Goal: Check status

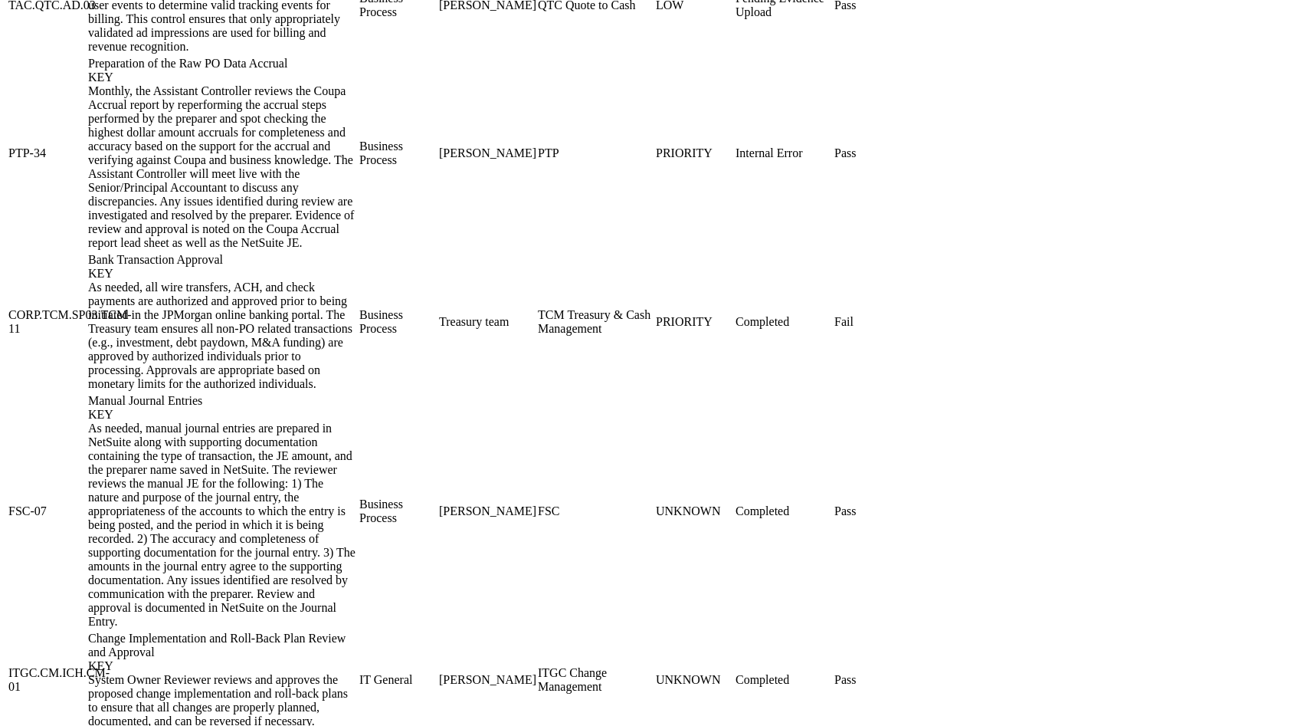
scroll to position [1974, 0]
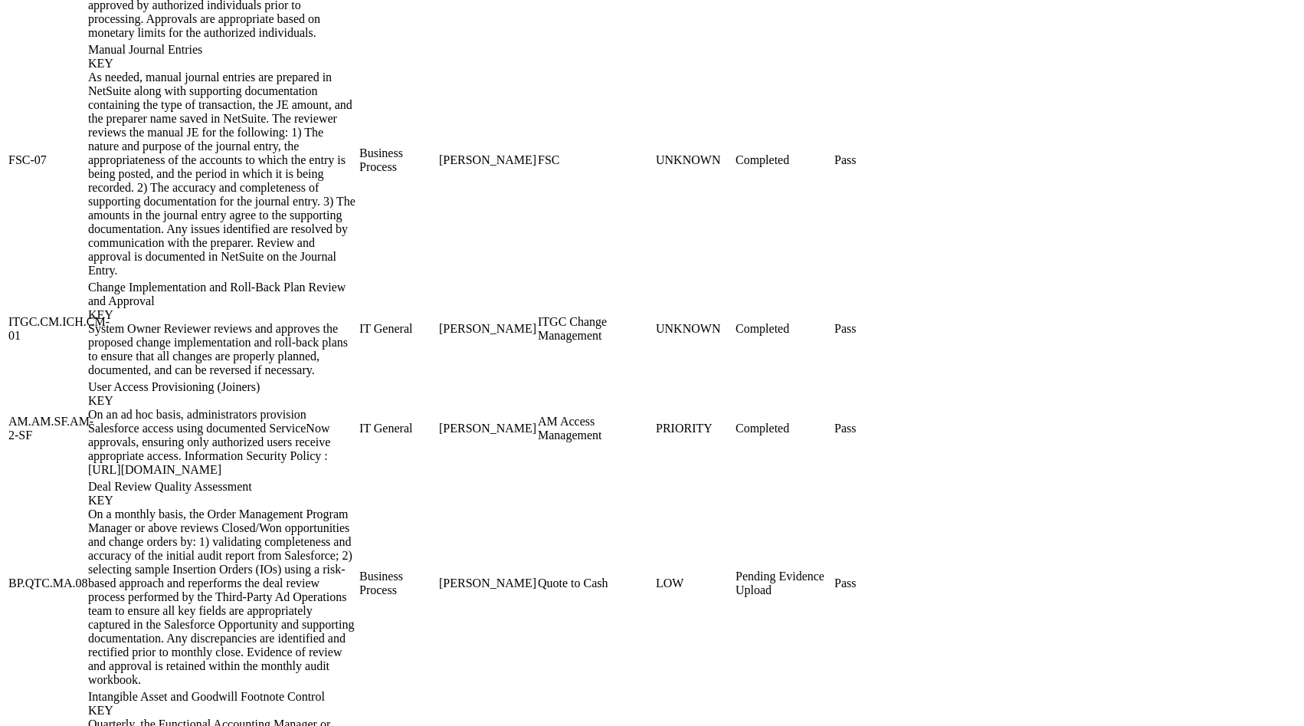
scroll to position [1974, 0]
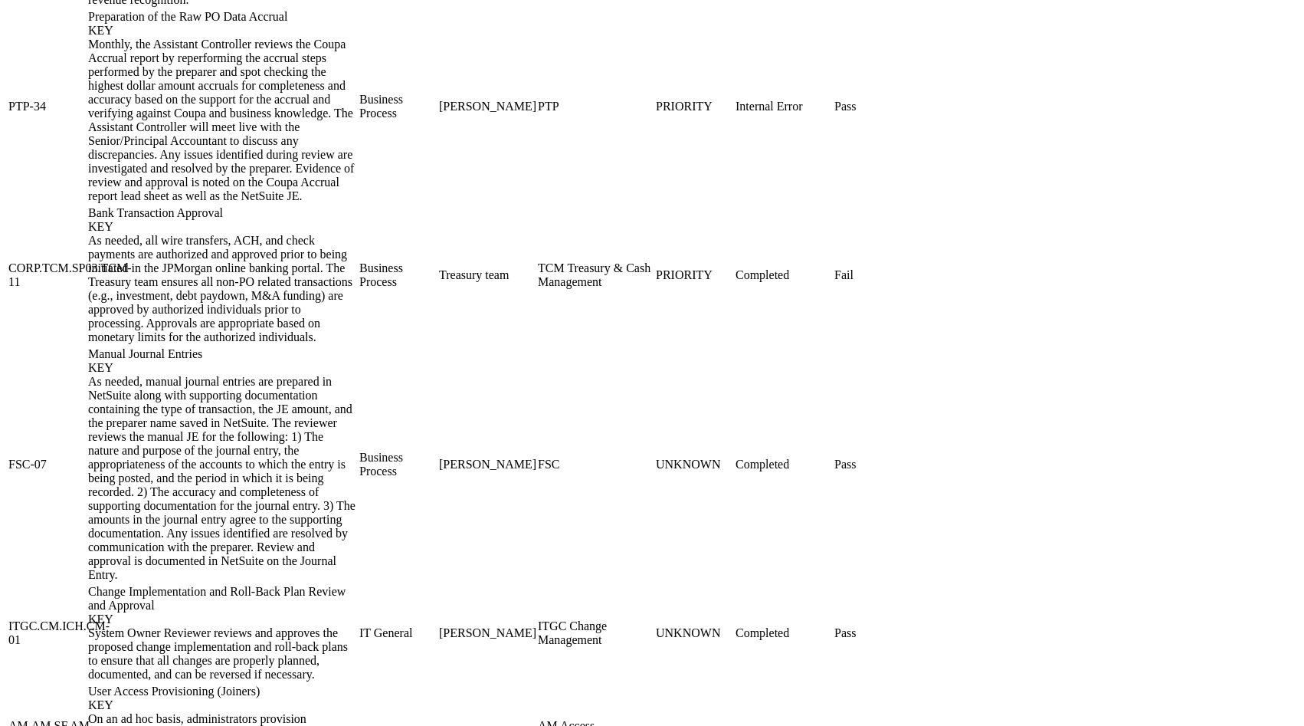
scroll to position [1974, 0]
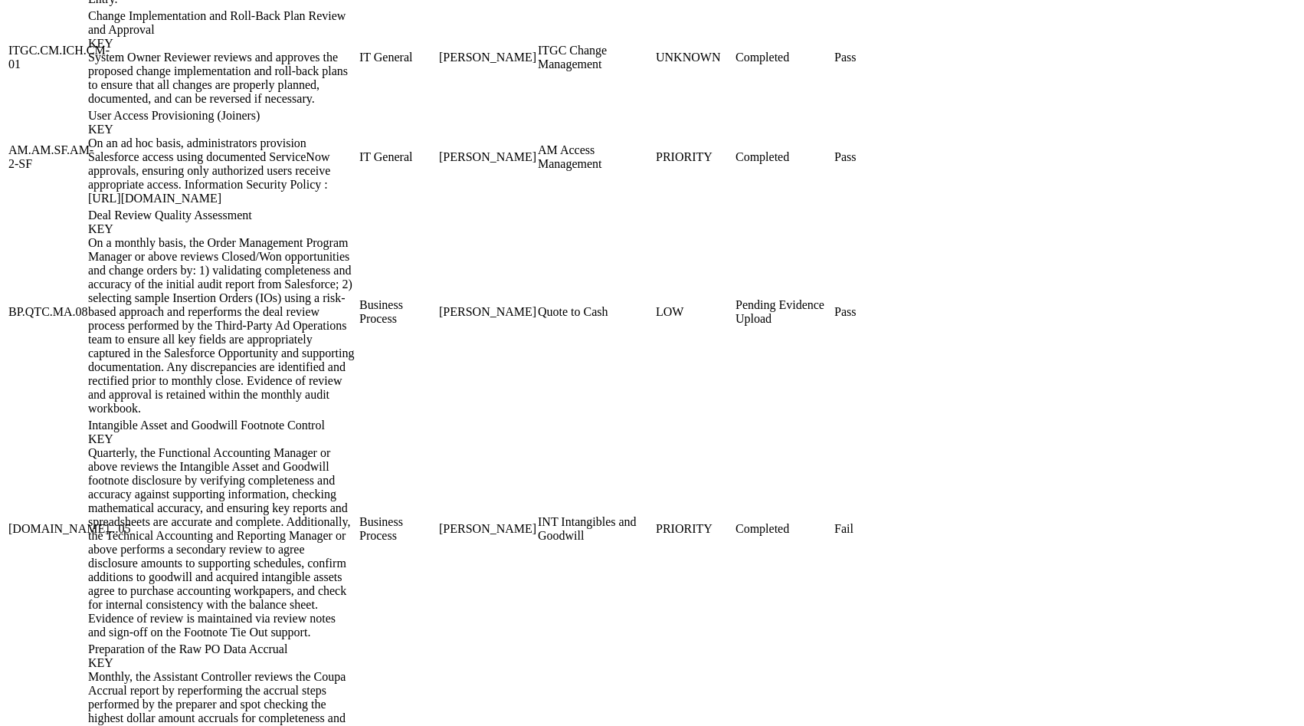
drag, startPoint x: 51, startPoint y: 611, endPoint x: 162, endPoint y: 611, distance: 111.9
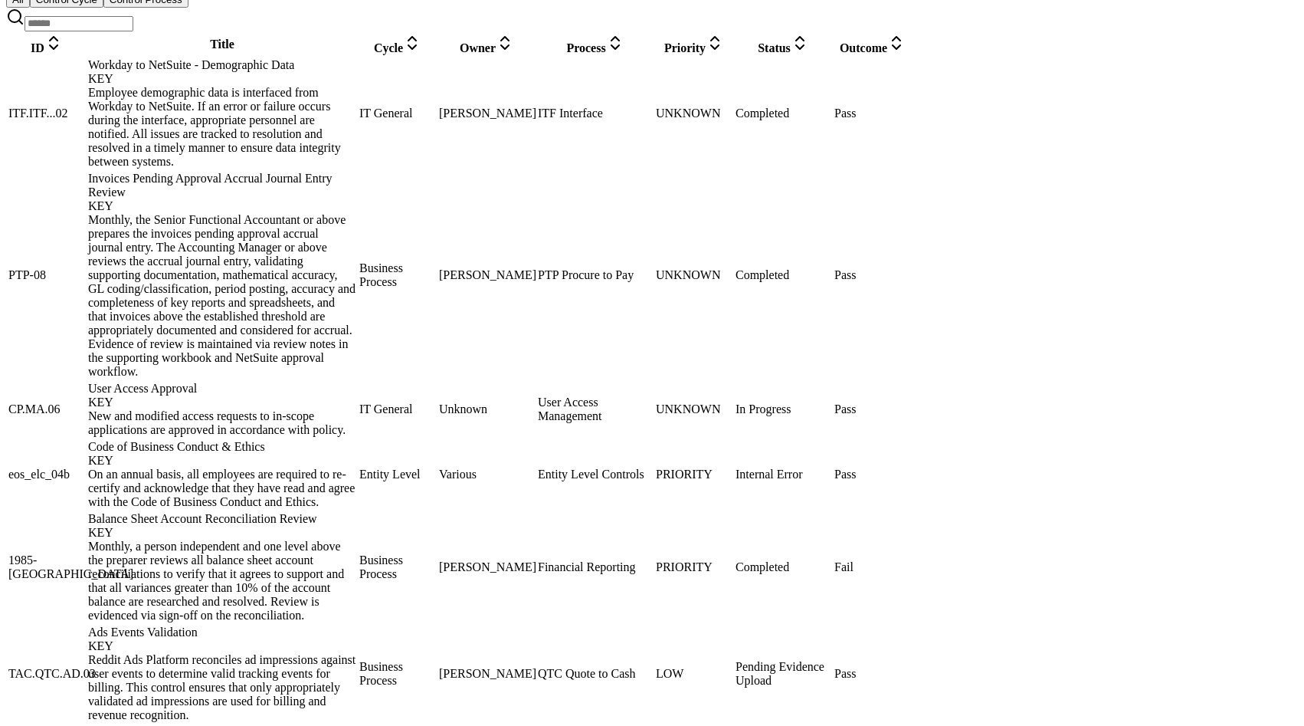
scroll to position [284, 0]
